Goal: Information Seeking & Learning: Learn about a topic

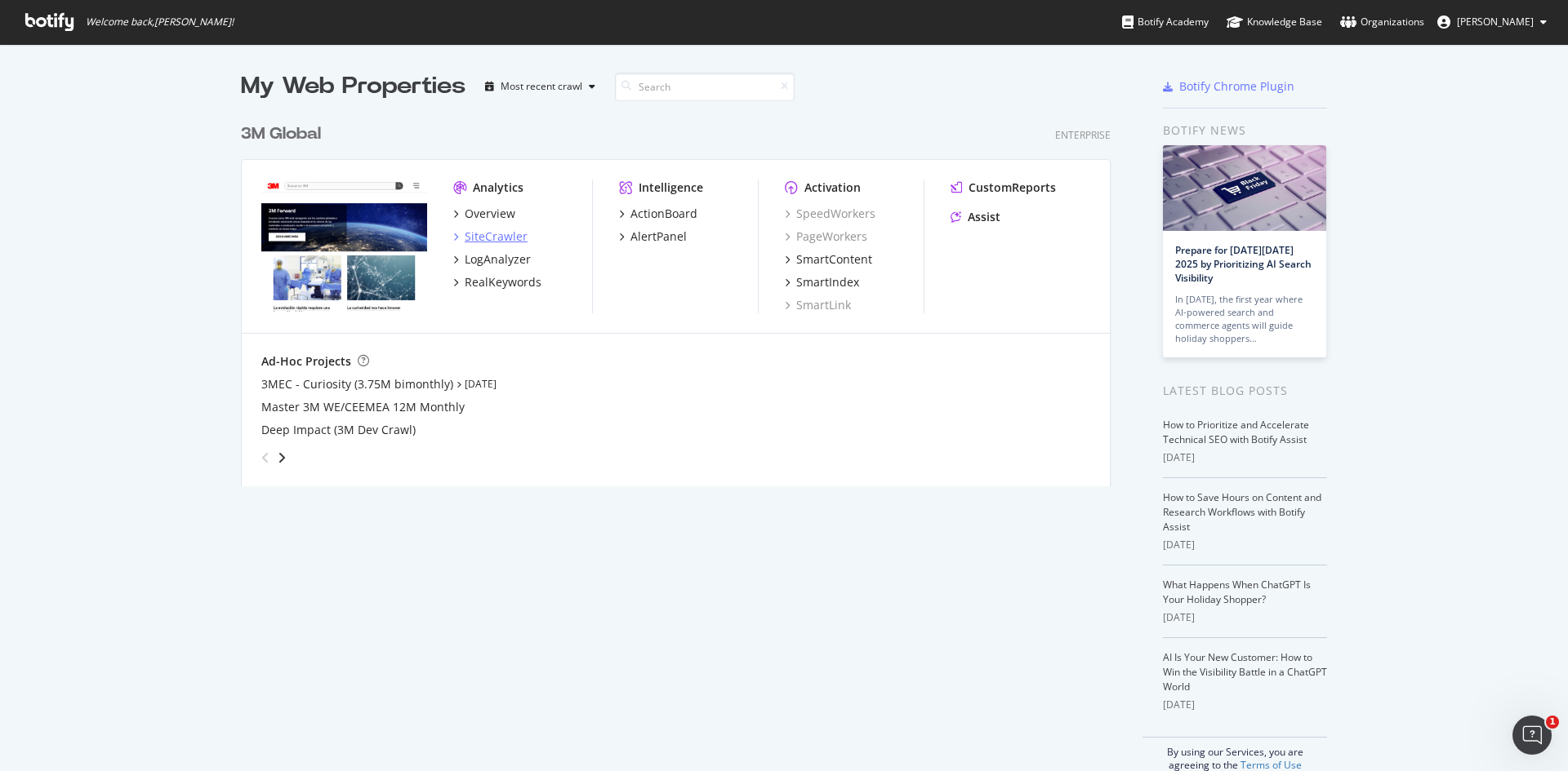
click at [491, 236] on div "SiteCrawler" at bounding box center [496, 237] width 63 height 17
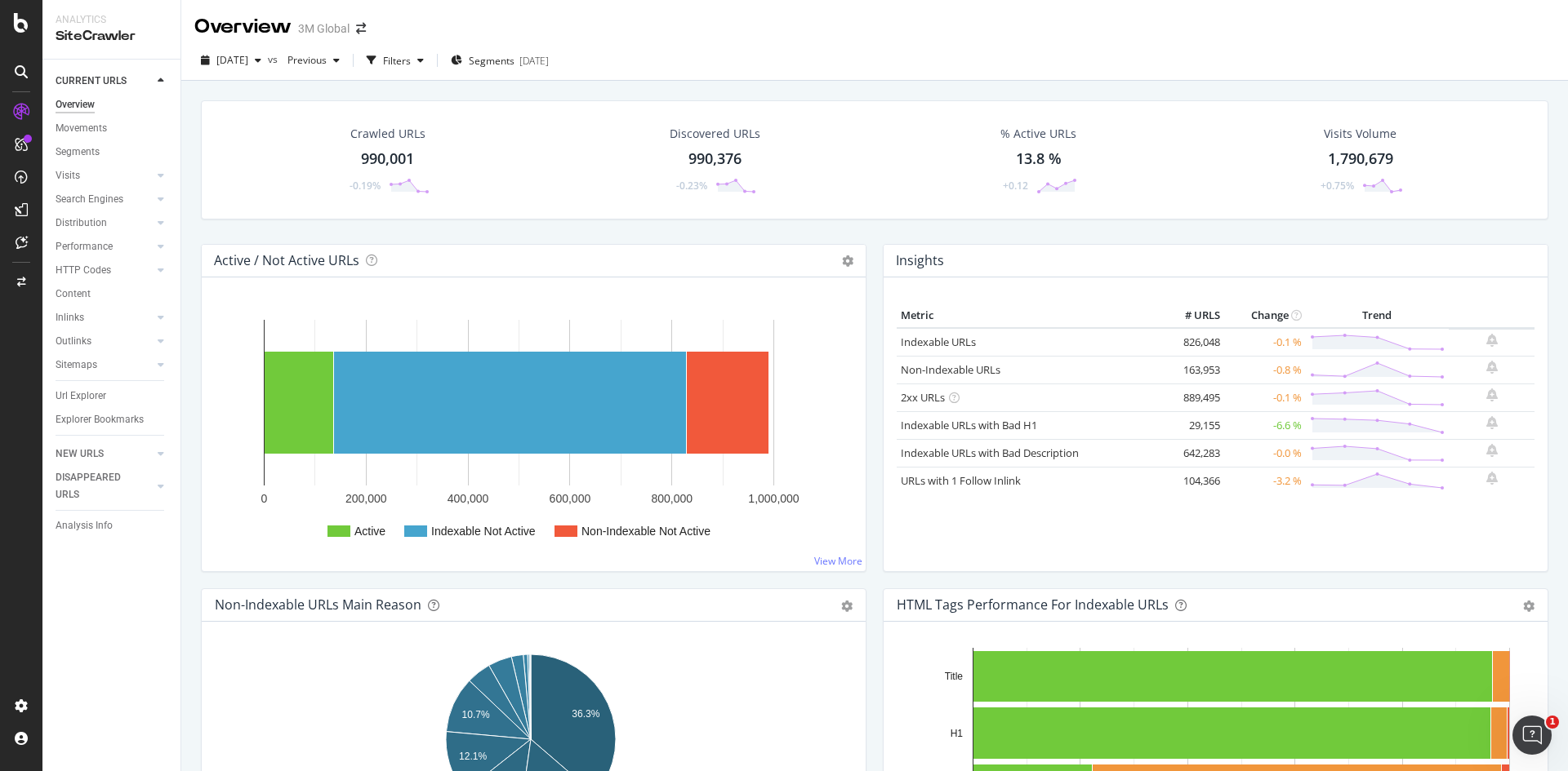
drag, startPoint x: 71, startPoint y: 391, endPoint x: 729, endPoint y: 265, distance: 670.0
click at [71, 390] on div "Url Explorer" at bounding box center [81, 396] width 51 height 17
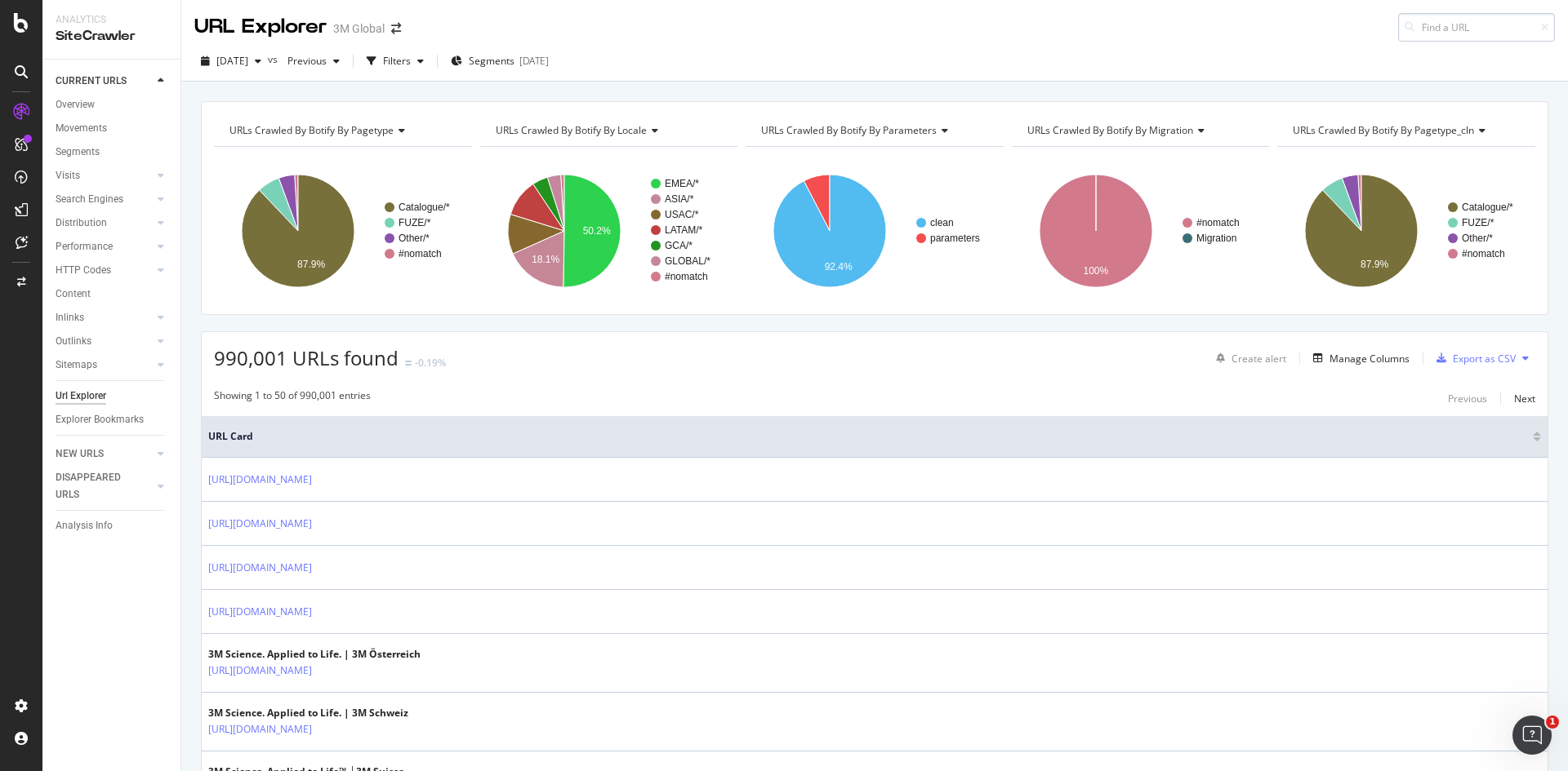
click at [1412, 31] on input at bounding box center [1475, 27] width 156 height 29
type input "[URL][DOMAIN_NAME]"
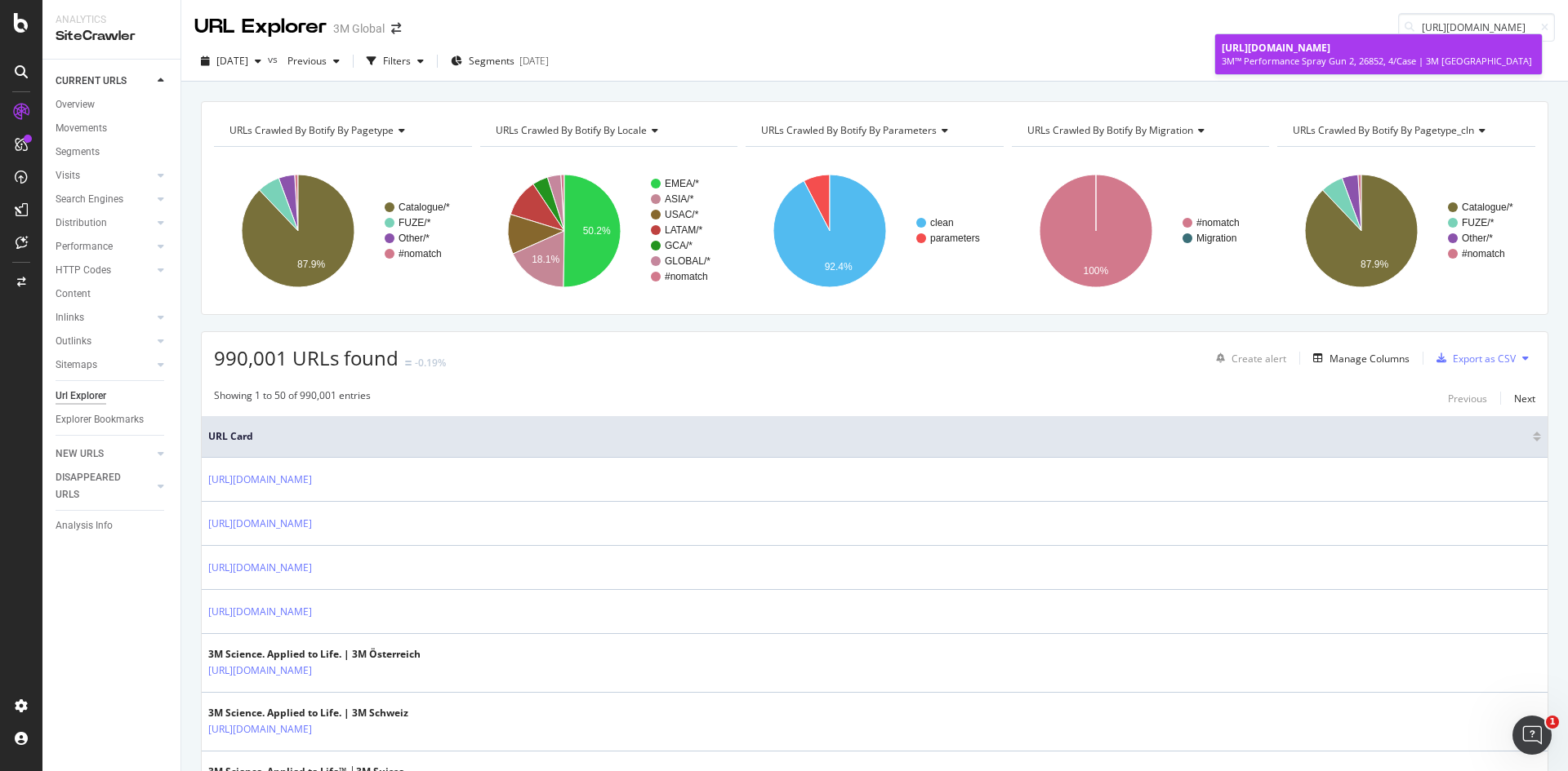
scroll to position [0, 0]
click at [1330, 48] on span "[URL][DOMAIN_NAME]" at bounding box center [1275, 48] width 108 height 14
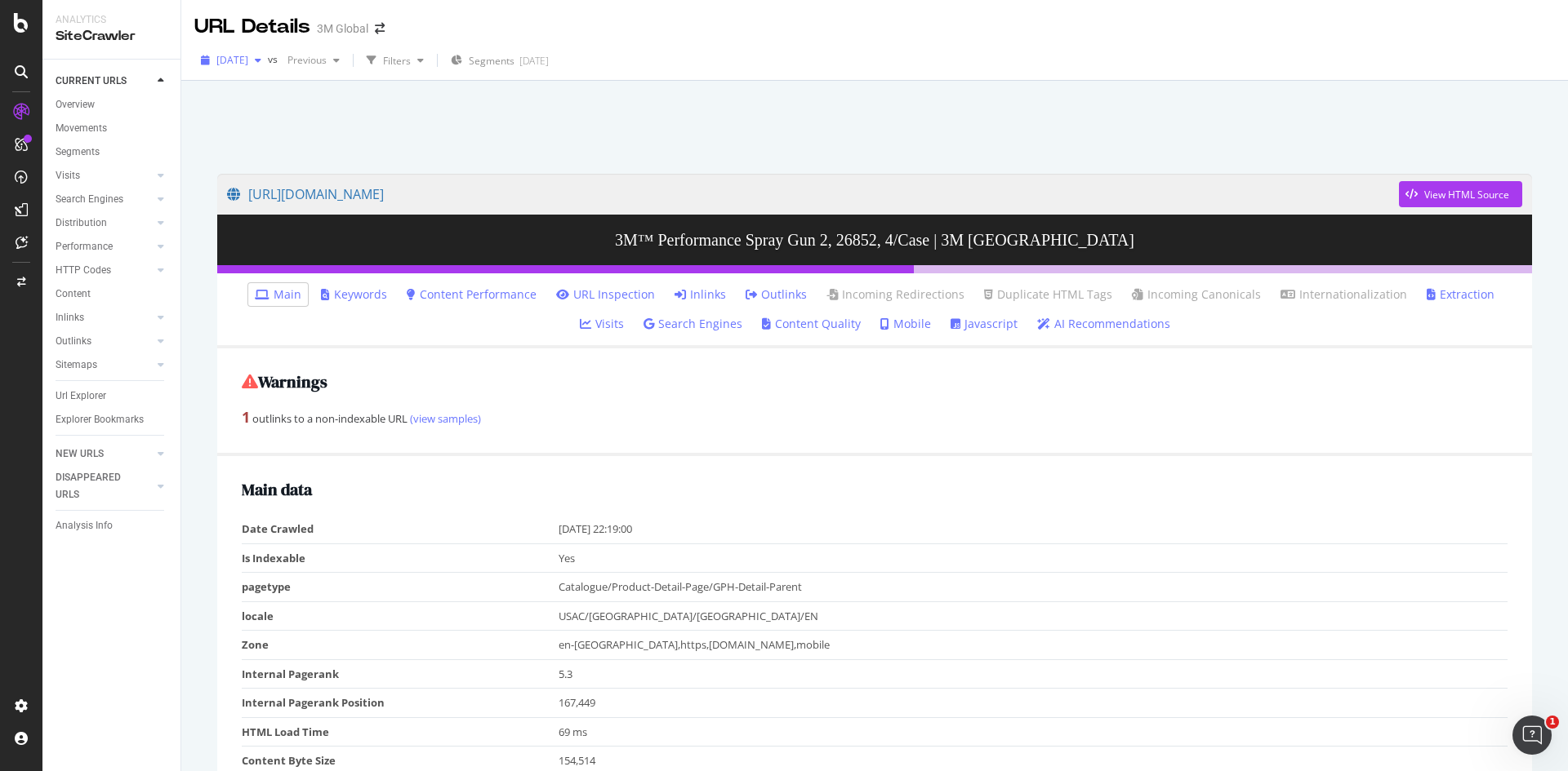
click at [261, 60] on icon "button" at bounding box center [258, 60] width 6 height 10
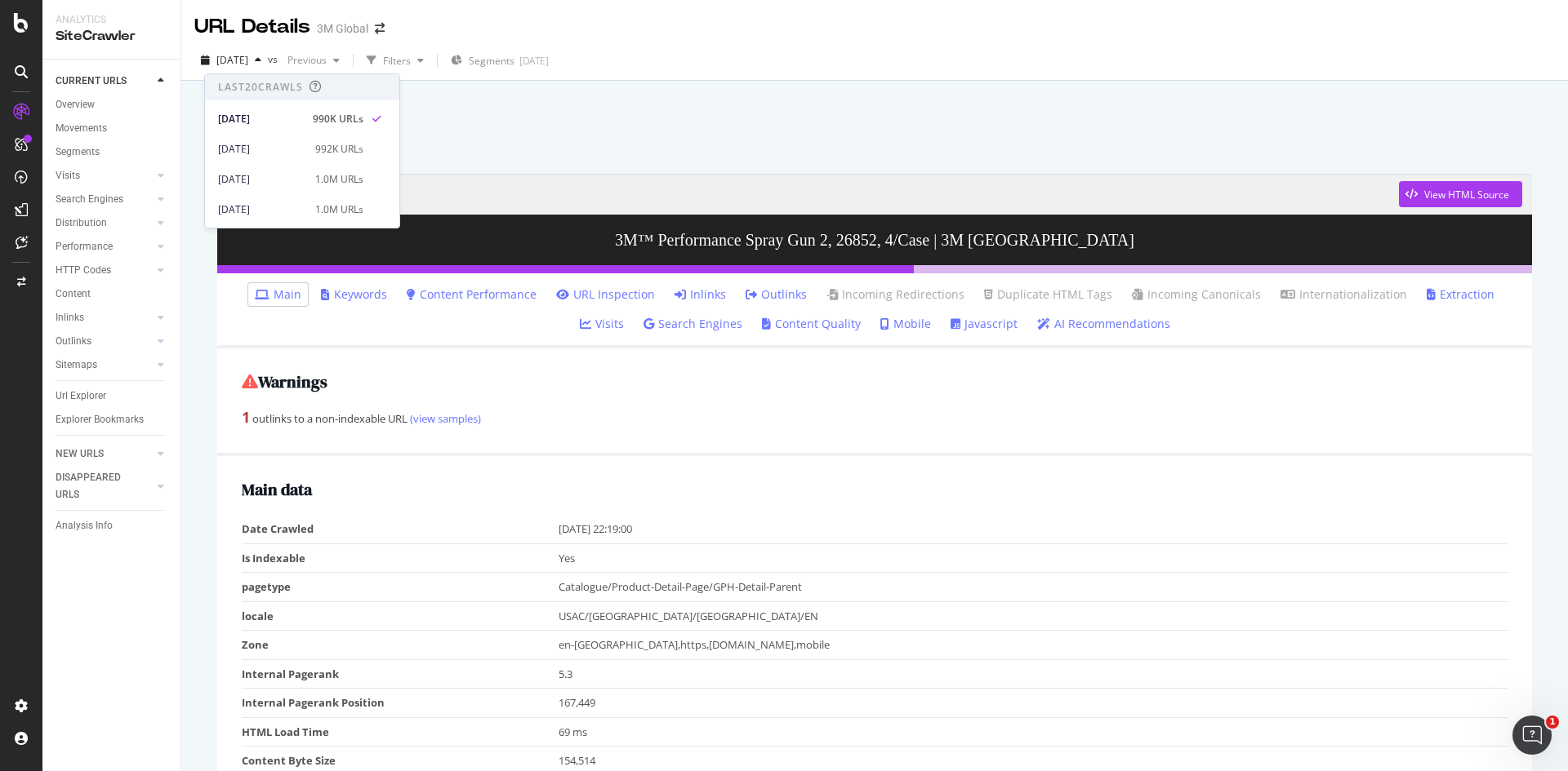
click at [698, 106] on div at bounding box center [874, 122] width 1347 height 69
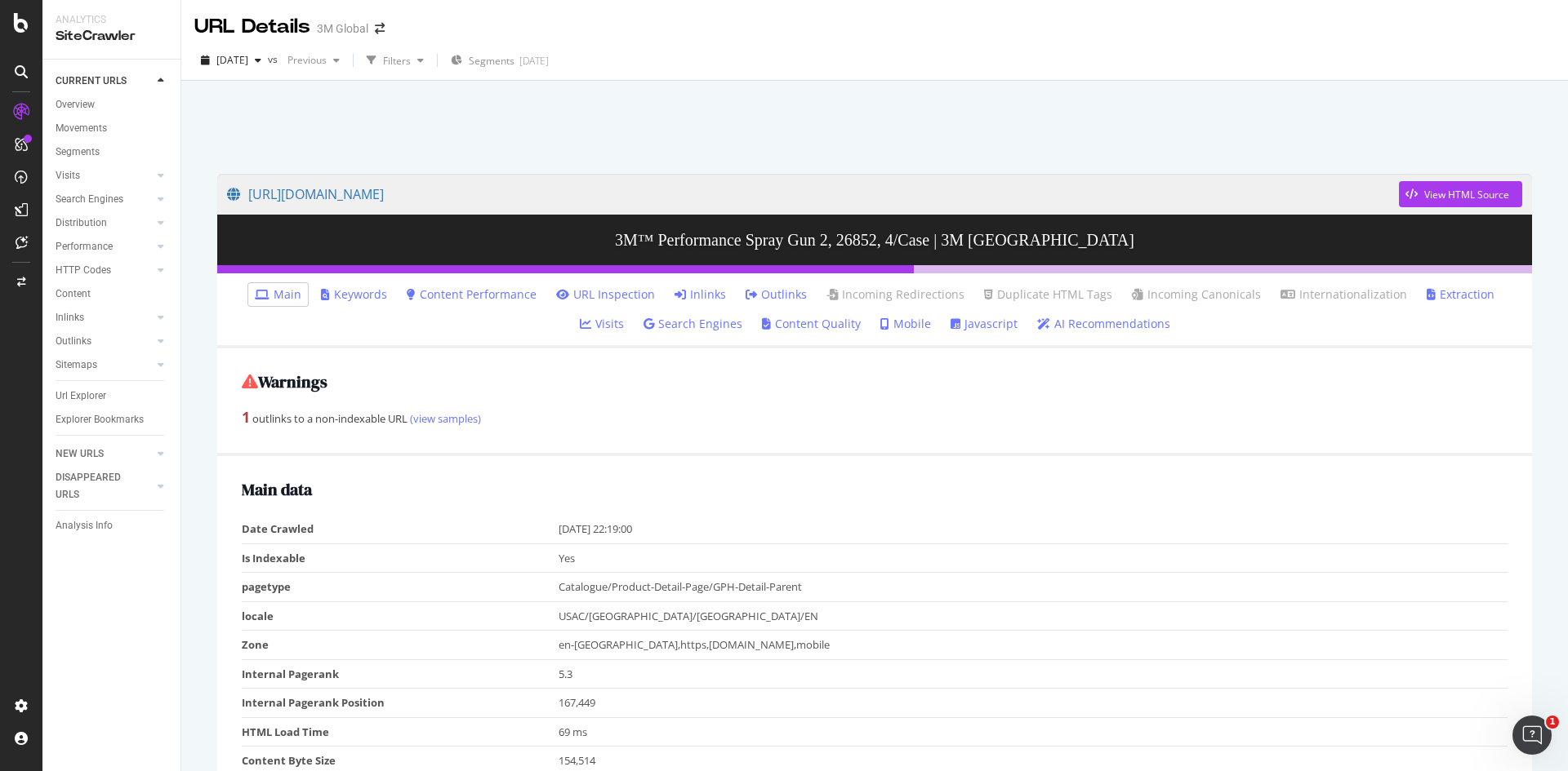
scroll to position [244, 0]
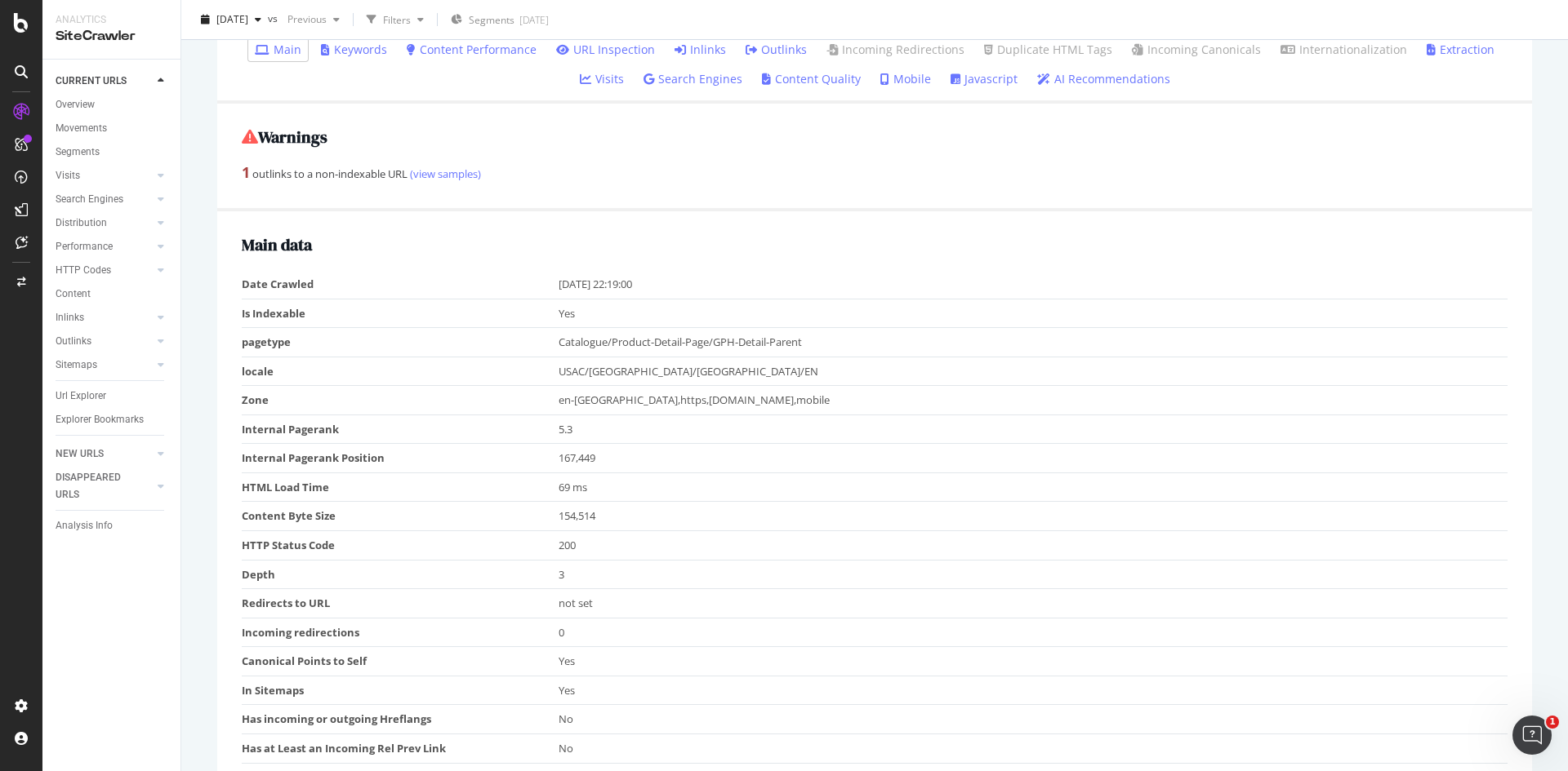
click at [749, 55] on link "Outlinks" at bounding box center [776, 50] width 61 height 17
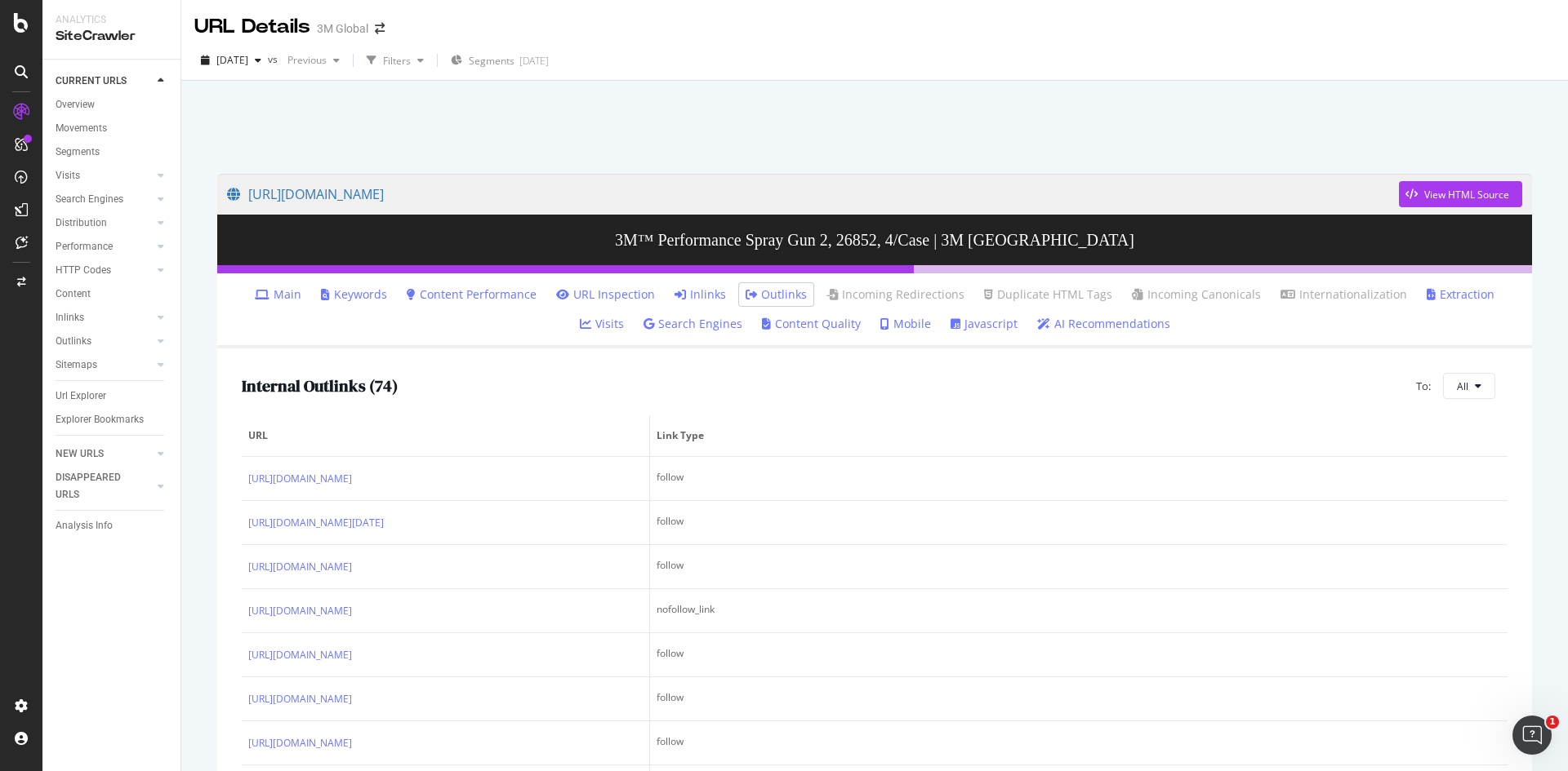
click at [259, 302] on link "Main" at bounding box center [278, 294] width 46 height 17
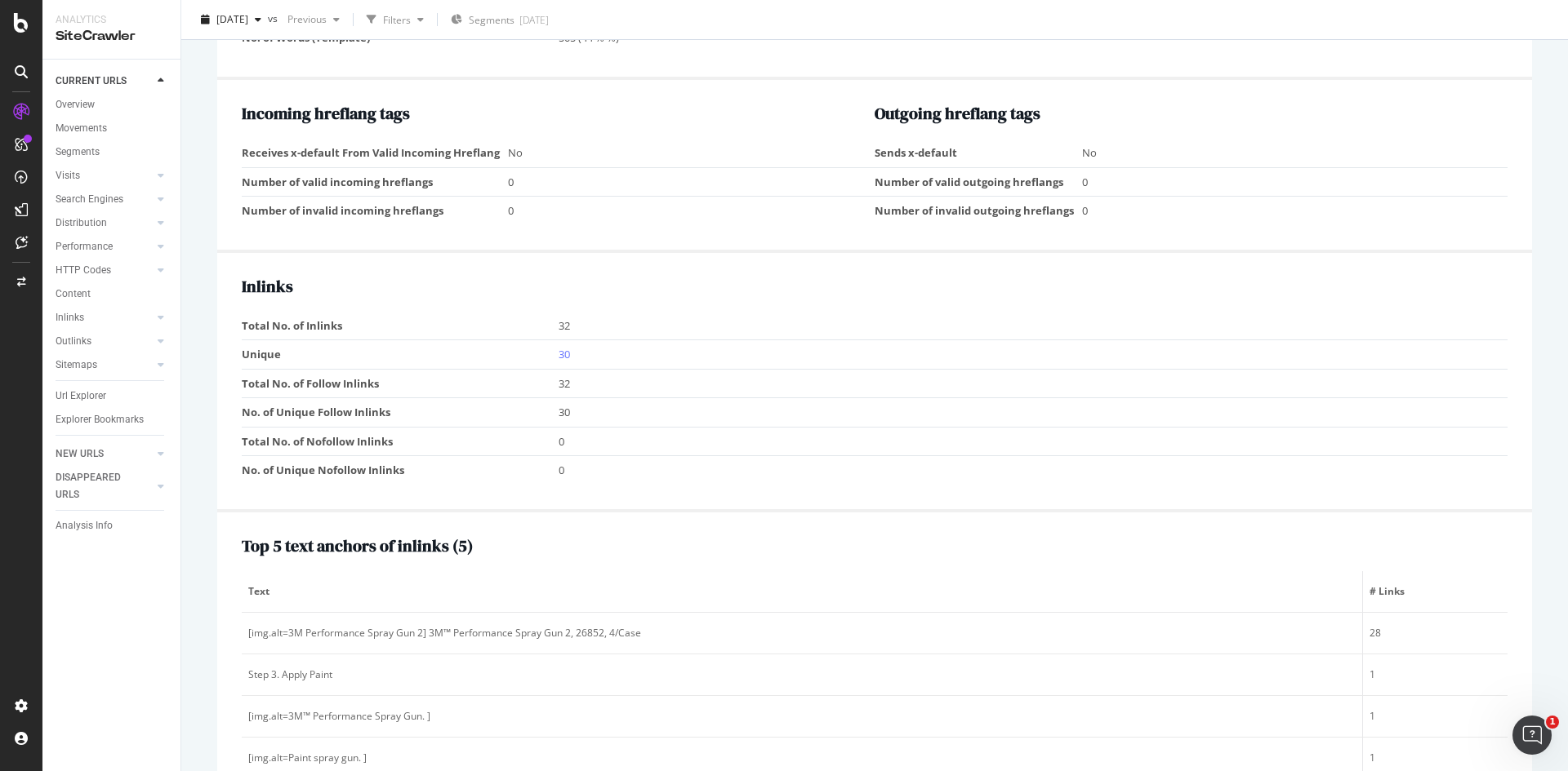
scroll to position [1469, 0]
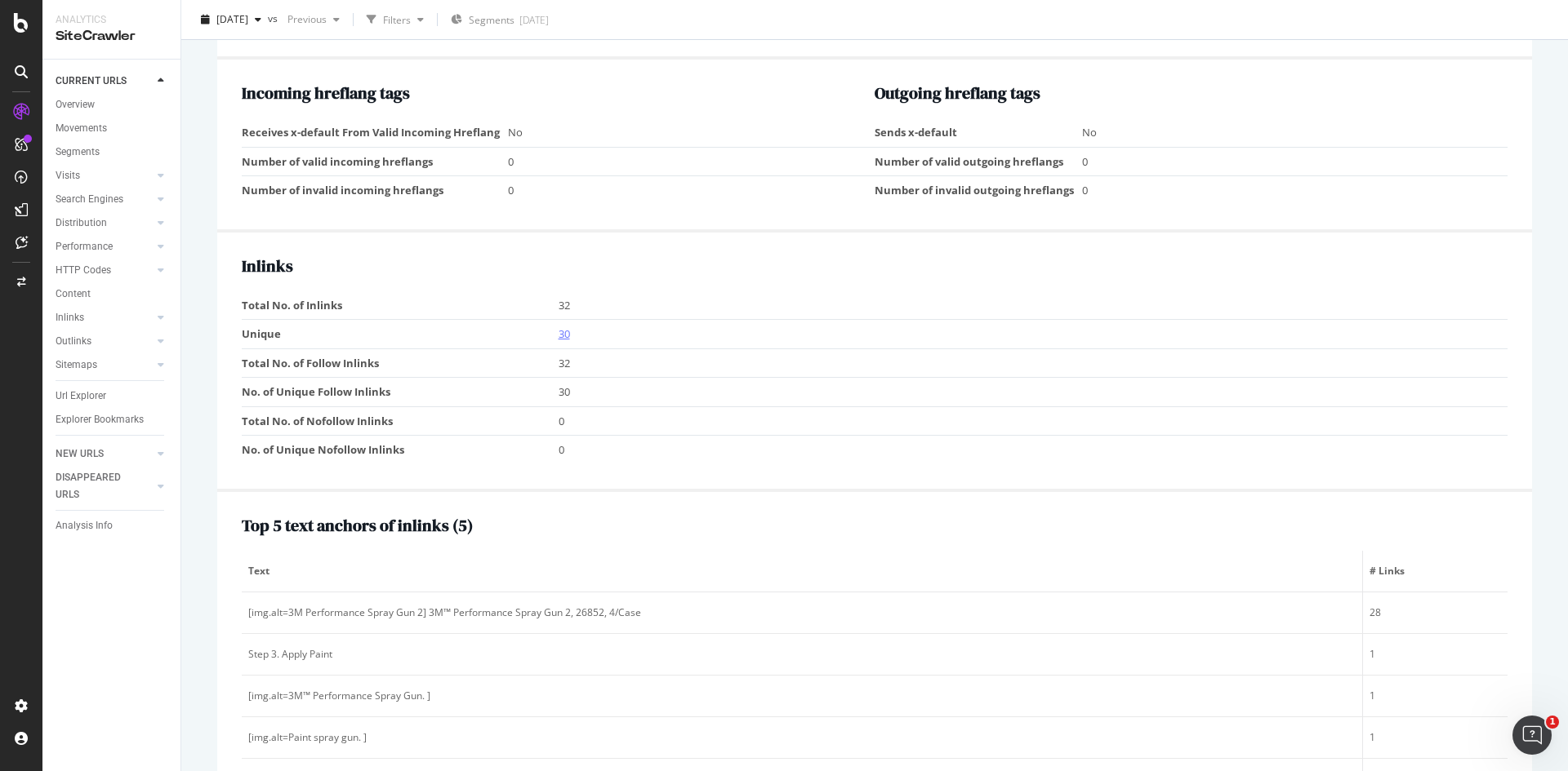
click at [559, 338] on link "30" at bounding box center [563, 334] width 11 height 15
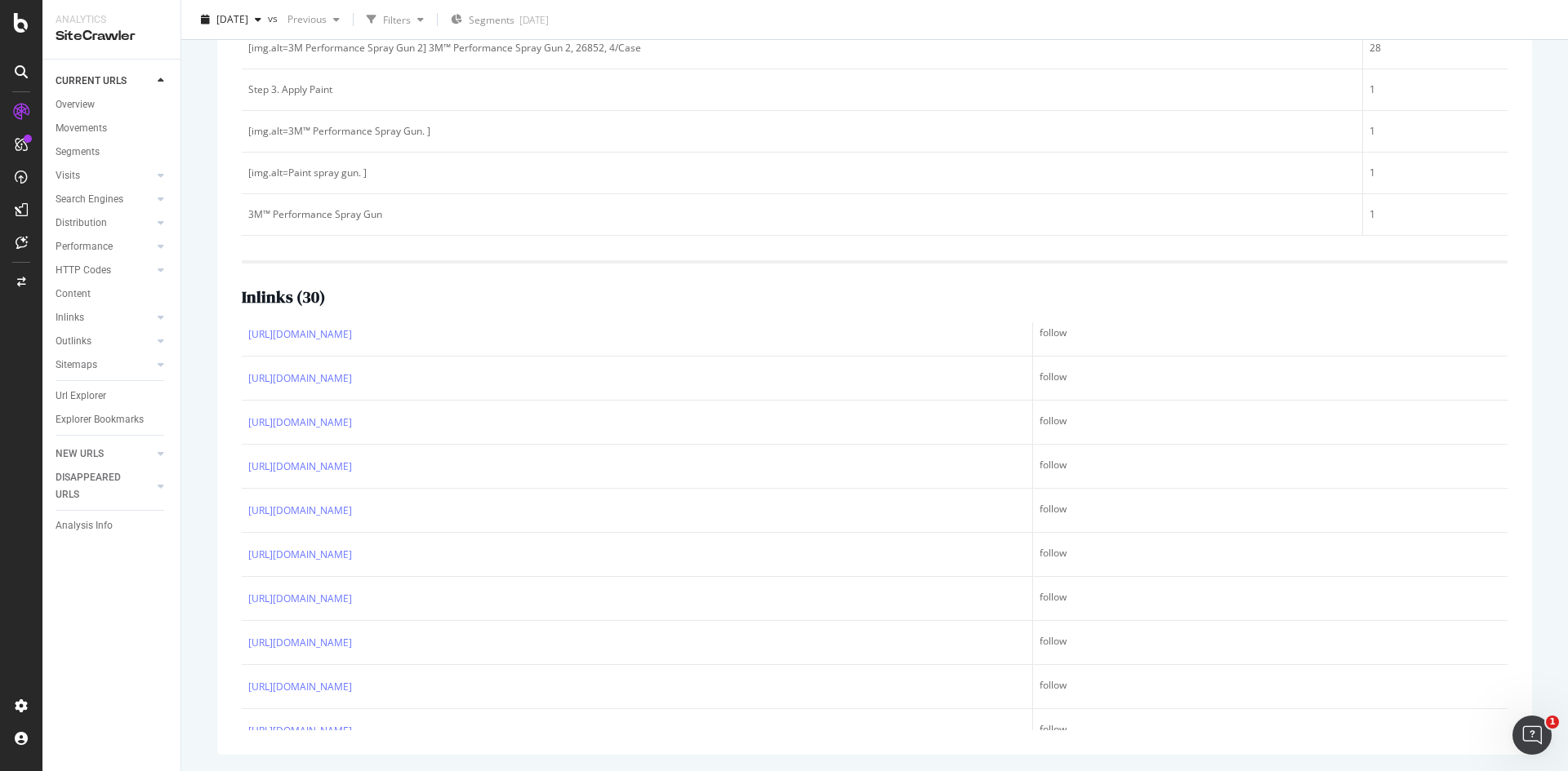
scroll to position [971, 0]
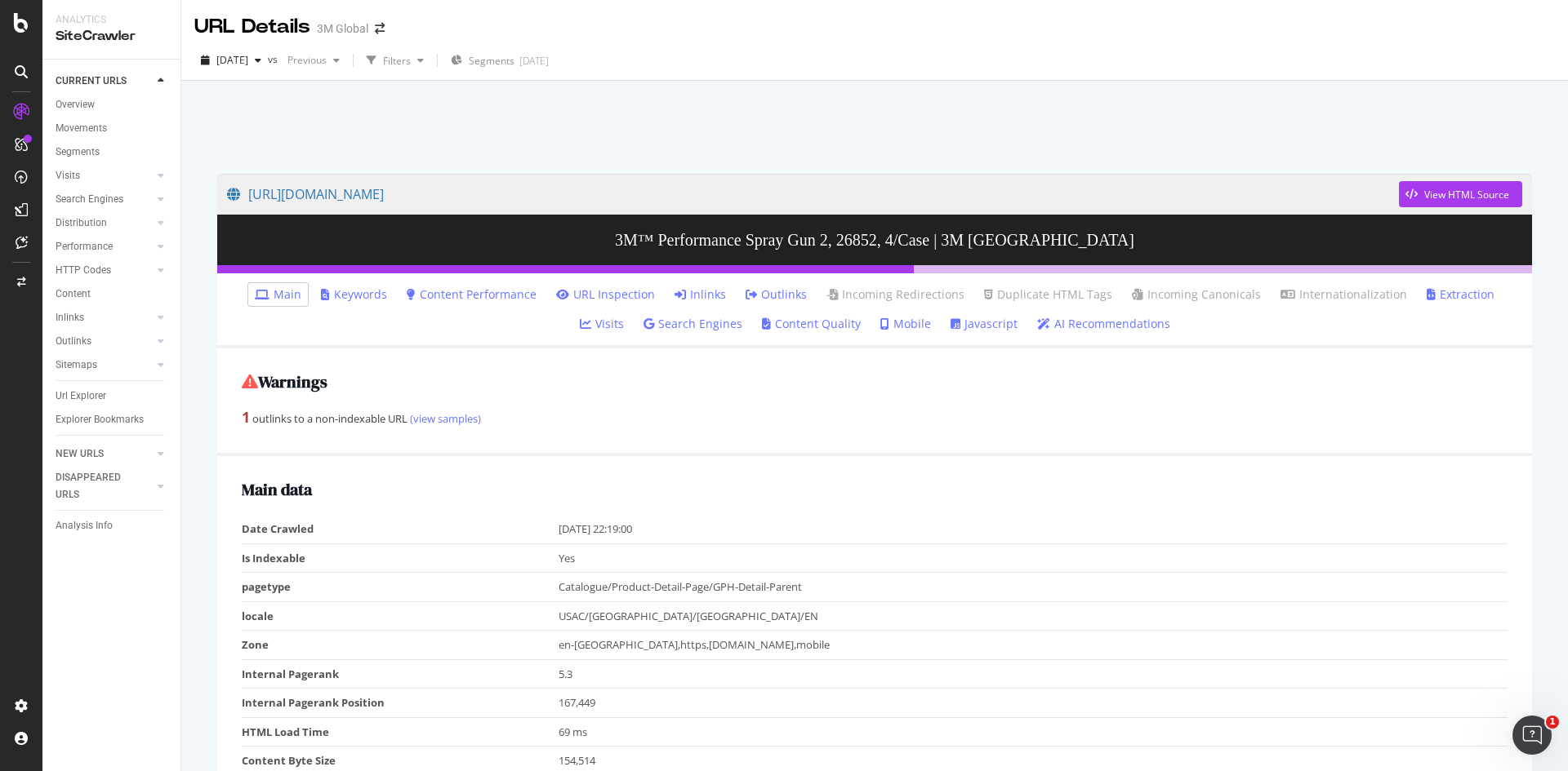
click at [344, 295] on link "Keywords" at bounding box center [354, 294] width 66 height 17
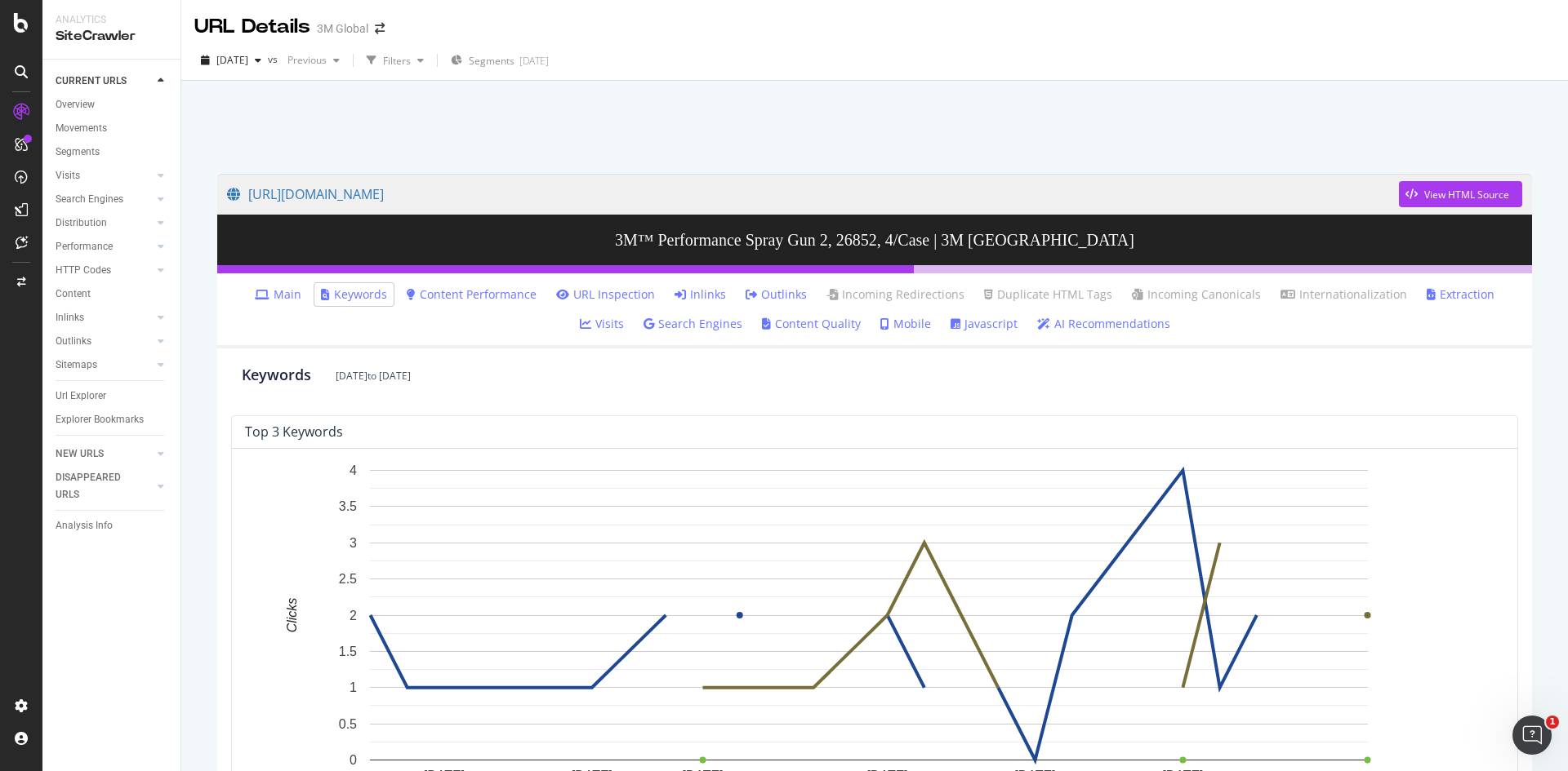
click at [266, 294] on link "Main" at bounding box center [278, 294] width 46 height 17
